Goal: Task Accomplishment & Management: Use online tool/utility

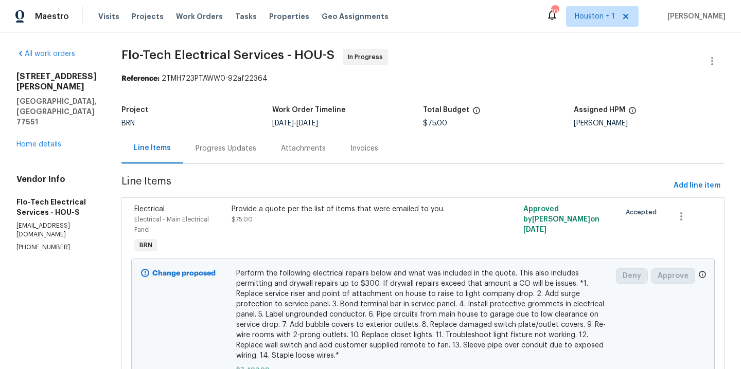
scroll to position [59, 0]
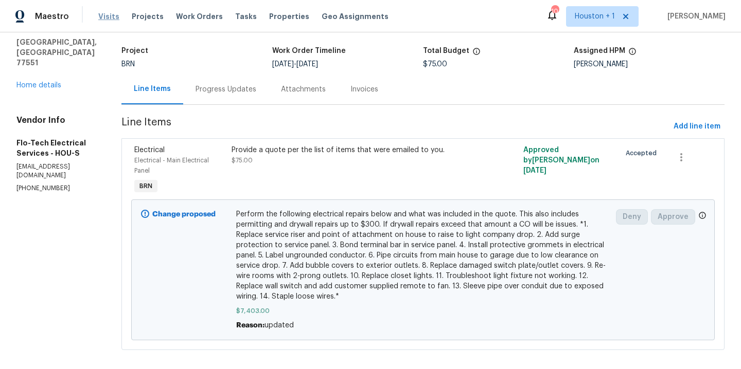
click at [106, 16] on span "Visits" at bounding box center [108, 16] width 21 height 10
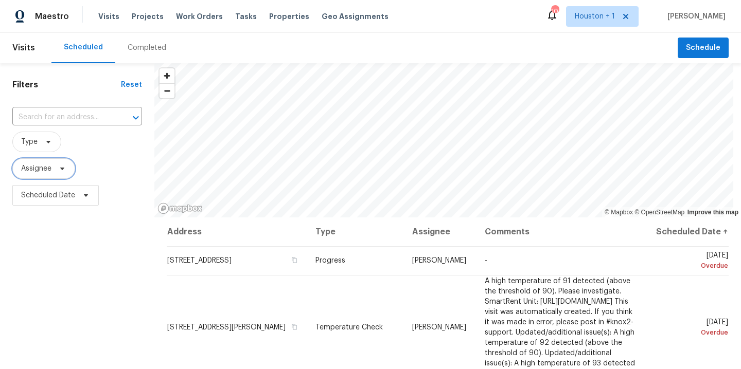
click at [48, 172] on span "Assignee" at bounding box center [36, 169] width 30 height 10
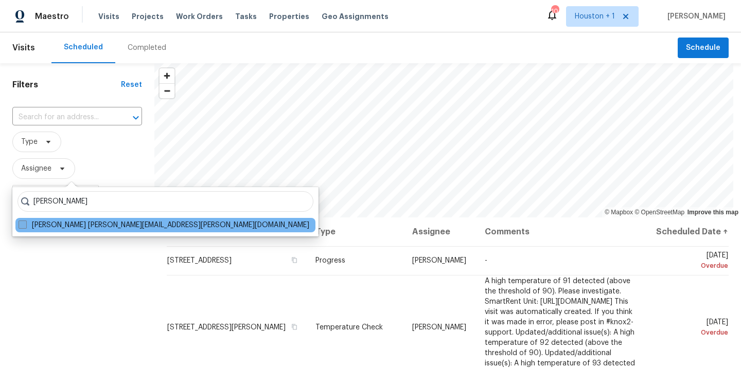
type input "stephen lacy"
click at [56, 226] on label "Stephen Lacy stephen.lacy@opendoor.com" at bounding box center [164, 225] width 291 height 10
click at [25, 226] on input "Stephen Lacy stephen.lacy@opendoor.com" at bounding box center [22, 223] width 7 height 7
checkbox input "true"
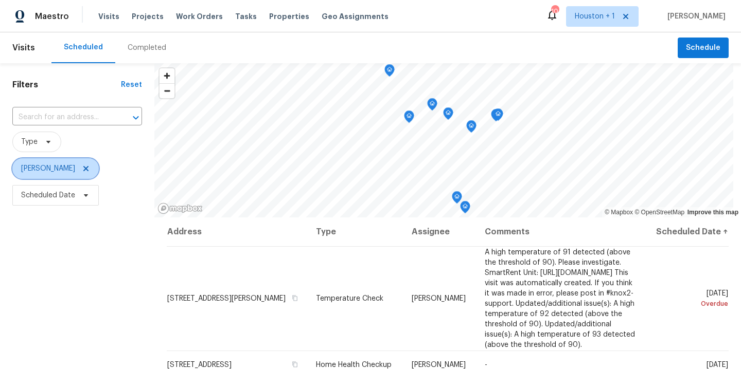
click at [82, 170] on icon at bounding box center [86, 169] width 8 height 8
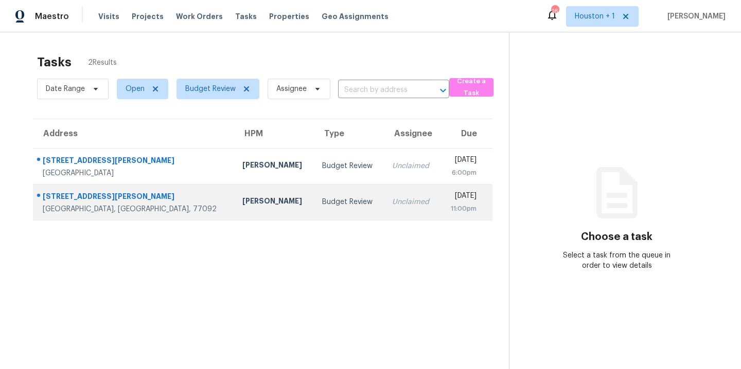
click at [242, 200] on div "[PERSON_NAME]" at bounding box center [273, 202] width 63 height 13
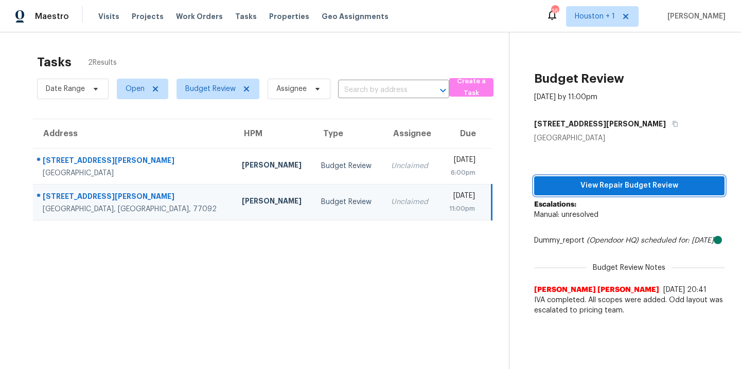
click at [672, 185] on span "View Repair Budget Review" at bounding box center [629, 186] width 174 height 13
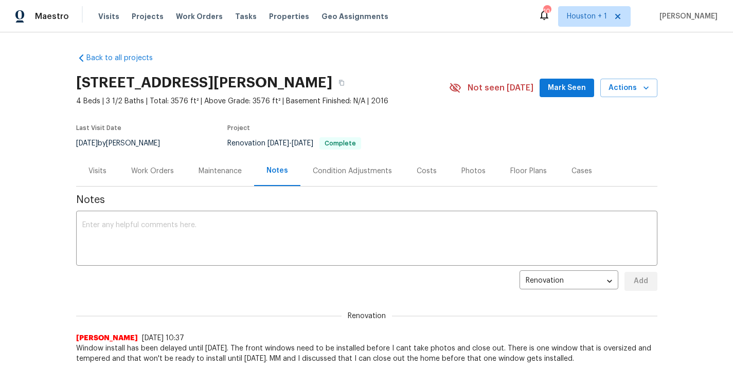
click at [182, 7] on div "Visits Projects Work Orders Tasks Properties Geo Assignments" at bounding box center [249, 16] width 303 height 21
click at [183, 12] on span "Work Orders" at bounding box center [199, 16] width 47 height 10
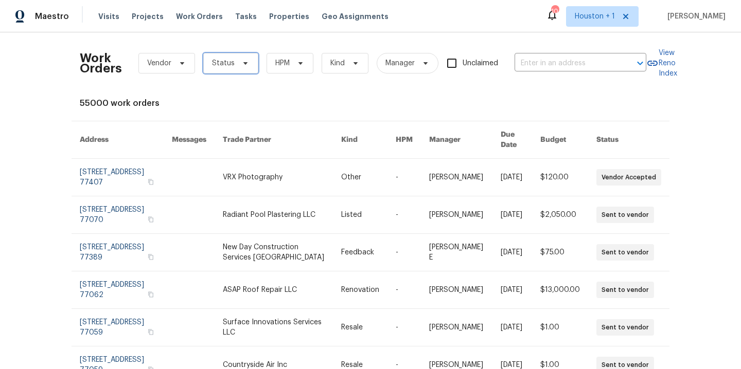
click at [224, 61] on span "Status" at bounding box center [223, 63] width 23 height 10
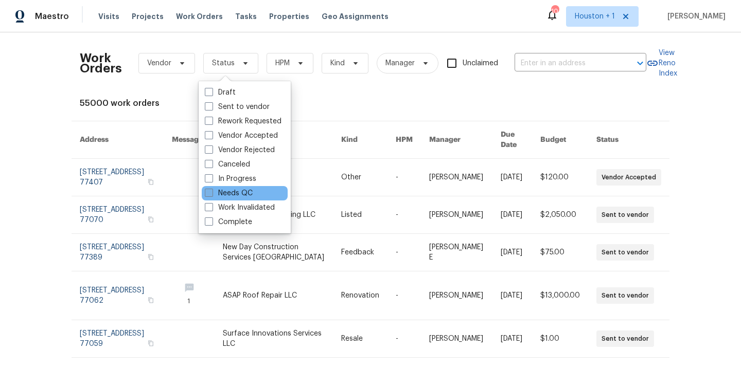
click at [248, 194] on label "Needs QC" at bounding box center [229, 193] width 48 height 10
click at [211, 194] on input "Needs QC" at bounding box center [208, 191] width 7 height 7
checkbox input "true"
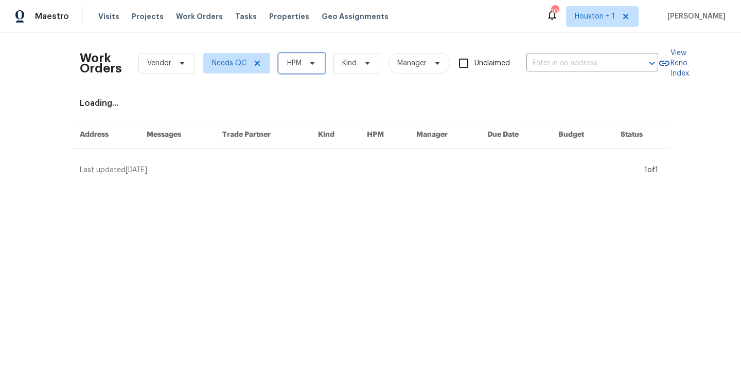
click at [303, 54] on span "HPM" at bounding box center [301, 63] width 47 height 21
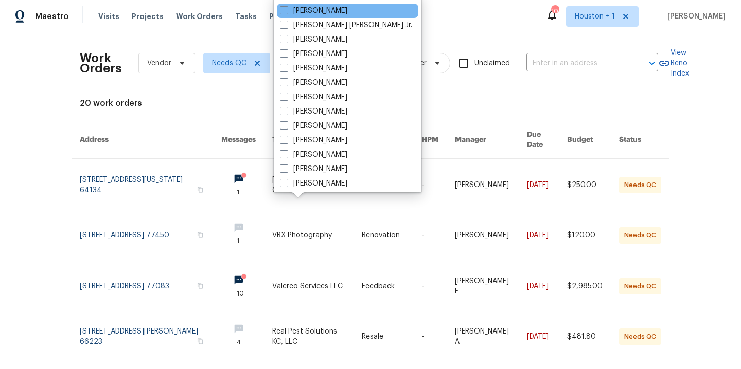
scroll to position [318, 0]
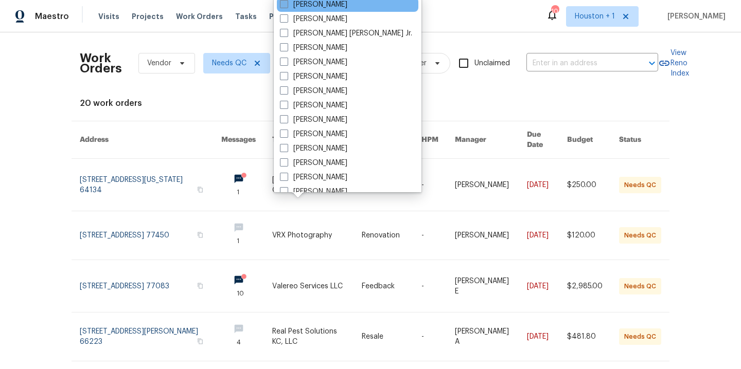
click at [325, 8] on label "[PERSON_NAME]" at bounding box center [313, 4] width 67 height 10
click at [287, 6] on input "[PERSON_NAME]" at bounding box center [283, 2] width 7 height 7
checkbox input "true"
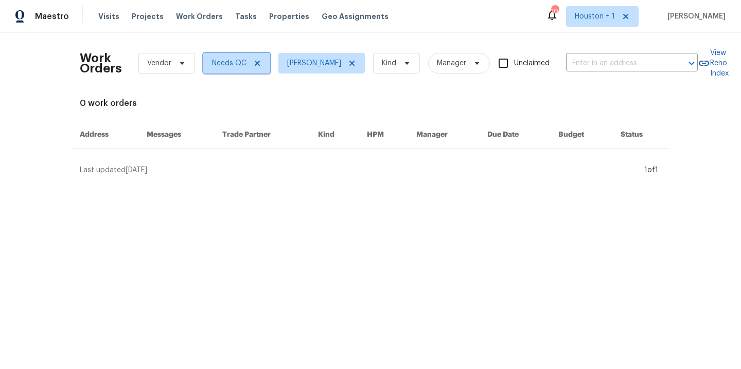
click at [253, 62] on icon at bounding box center [257, 63] width 8 height 8
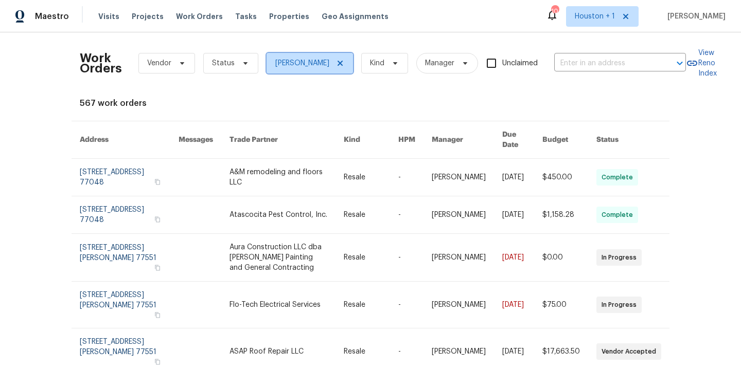
click at [338, 65] on icon at bounding box center [340, 63] width 5 height 5
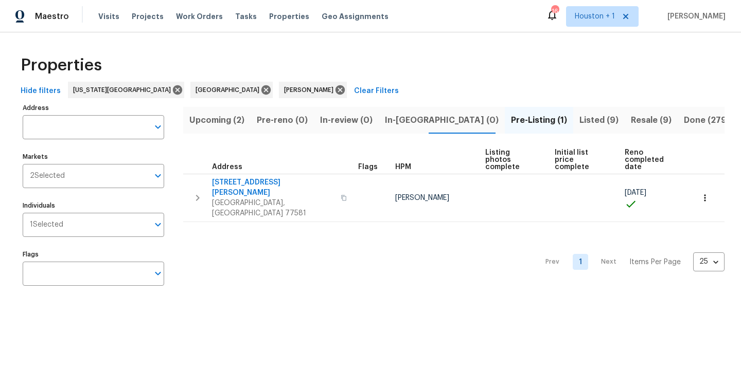
click at [631, 121] on span "Resale (9)" at bounding box center [651, 120] width 41 height 14
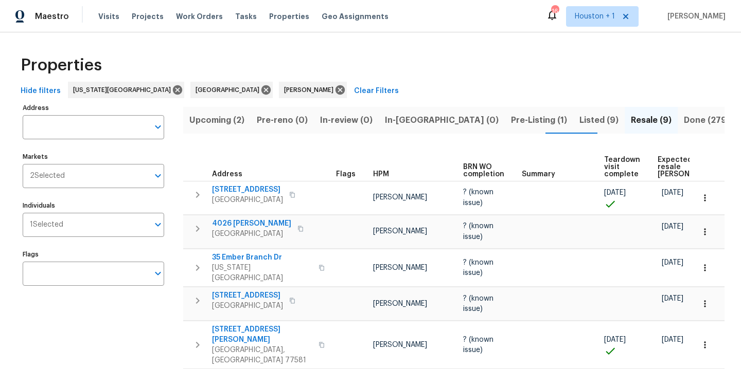
click at [579, 122] on span "Listed (9)" at bounding box center [598, 120] width 39 height 14
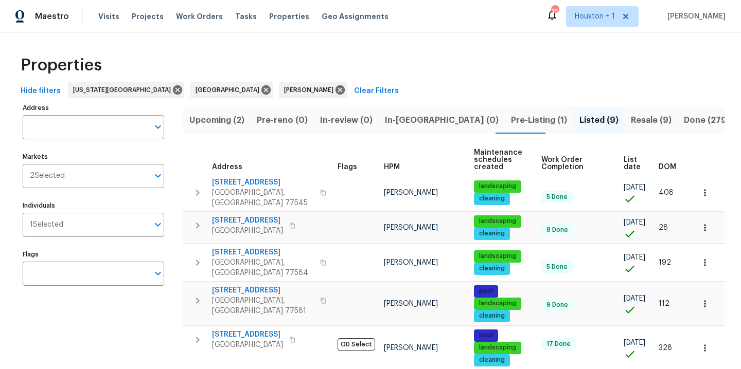
click at [511, 120] on span "Pre-Listing (1)" at bounding box center [539, 120] width 56 height 14
